Goal: Task Accomplishment & Management: Use online tool/utility

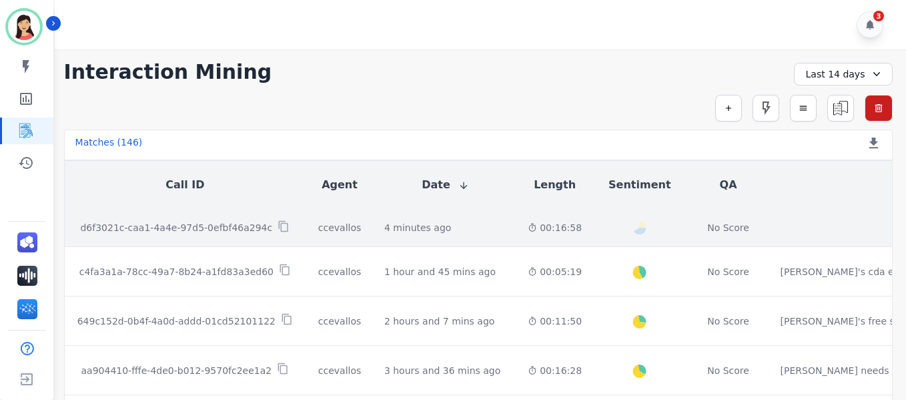
click at [443, 227] on div "4 minutes ago Start at: Thur, oct 2nd, 2025 - 3:56pm" at bounding box center [445, 227] width 122 height 13
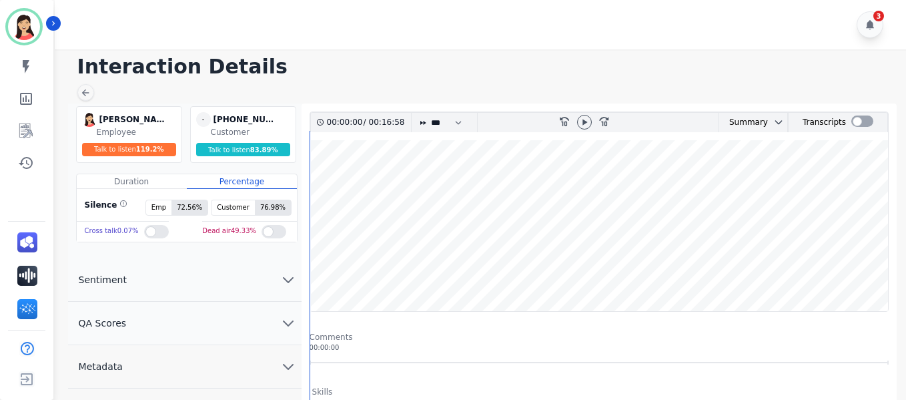
click at [700, 179] on wave at bounding box center [599, 225] width 578 height 171
click at [590, 121] on icon at bounding box center [584, 122] width 11 height 11
click at [712, 269] on wave at bounding box center [599, 225] width 578 height 171
click at [710, 267] on wave at bounding box center [599, 225] width 578 height 171
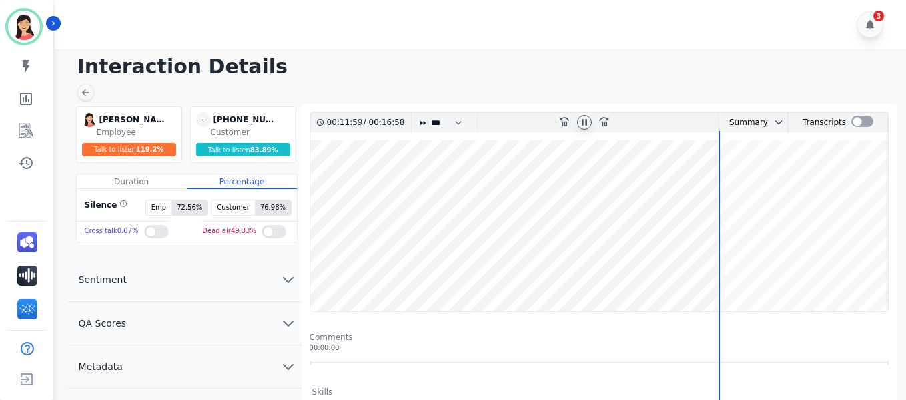
click at [725, 269] on wave at bounding box center [599, 225] width 578 height 171
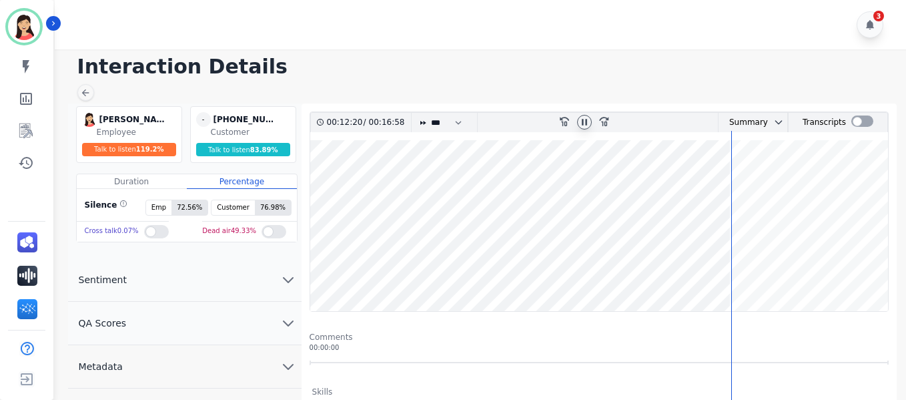
click at [735, 268] on wave at bounding box center [599, 225] width 578 height 171
click at [759, 269] on wave at bounding box center [599, 225] width 578 height 171
click at [794, 267] on wave at bounding box center [599, 225] width 578 height 171
click at [793, 265] on wave at bounding box center [599, 225] width 578 height 171
click at [787, 263] on wave at bounding box center [599, 225] width 578 height 171
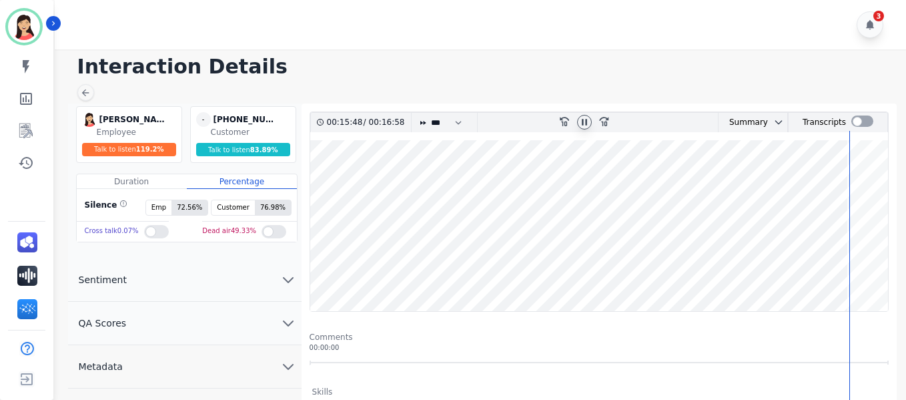
click at [563, 267] on wave at bounding box center [599, 225] width 578 height 171
click at [614, 253] on wave at bounding box center [599, 225] width 578 height 171
click at [668, 268] on wave at bounding box center [599, 225] width 578 height 171
click at [712, 271] on wave at bounding box center [599, 225] width 578 height 171
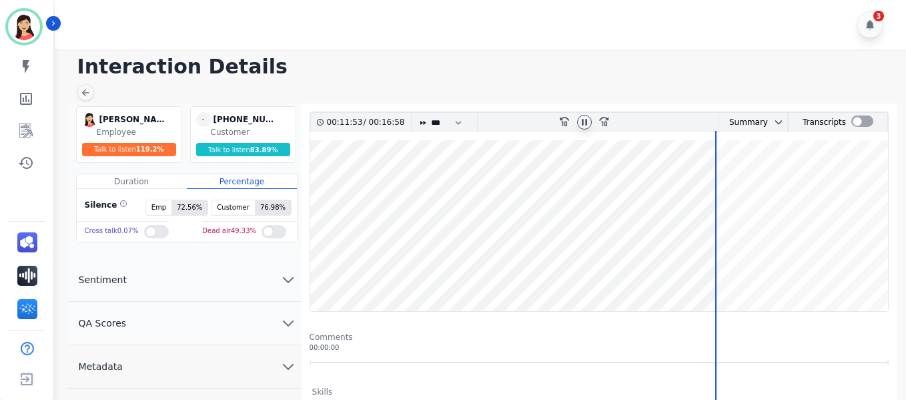
click at [433, 269] on wave at bounding box center [599, 225] width 578 height 171
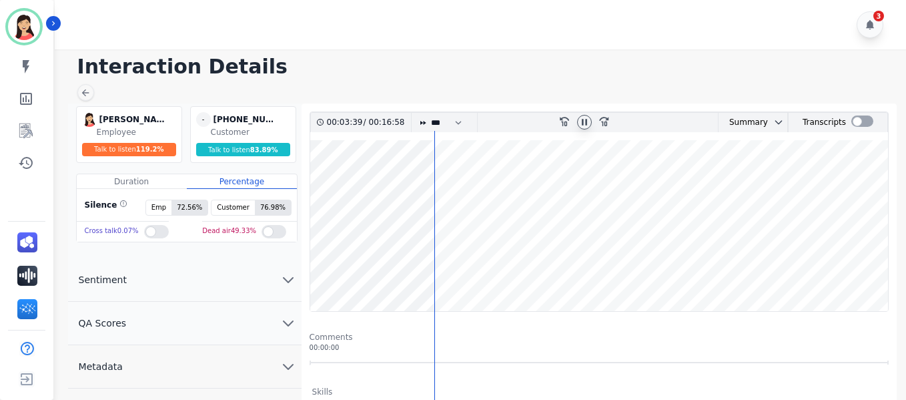
click at [582, 116] on div at bounding box center [584, 122] width 15 height 15
